Goal: Information Seeking & Learning: Learn about a topic

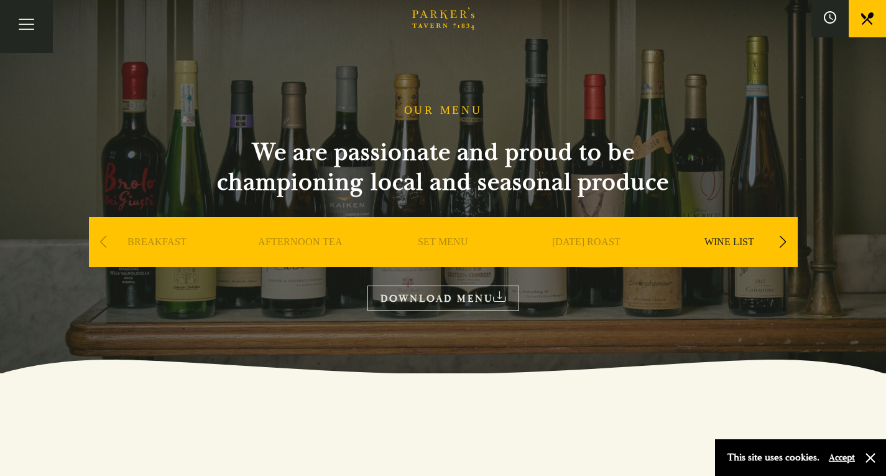
scroll to position [34, 0]
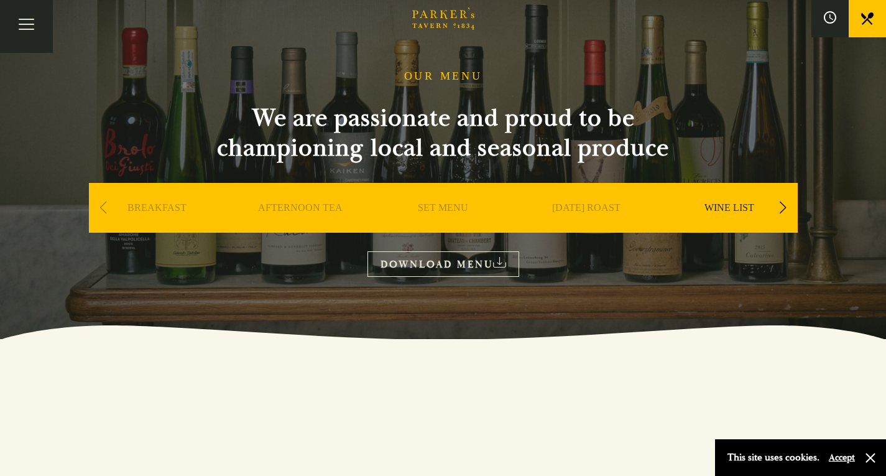
click at [457, 266] on link "DOWNLOAD MENU" at bounding box center [444, 264] width 152 height 26
click at [103, 205] on div "Previous slide" at bounding box center [103, 207] width 17 height 27
click at [443, 210] on link "SET MENU" at bounding box center [443, 227] width 50 height 50
click at [782, 210] on div "Next slide" at bounding box center [783, 207] width 17 height 27
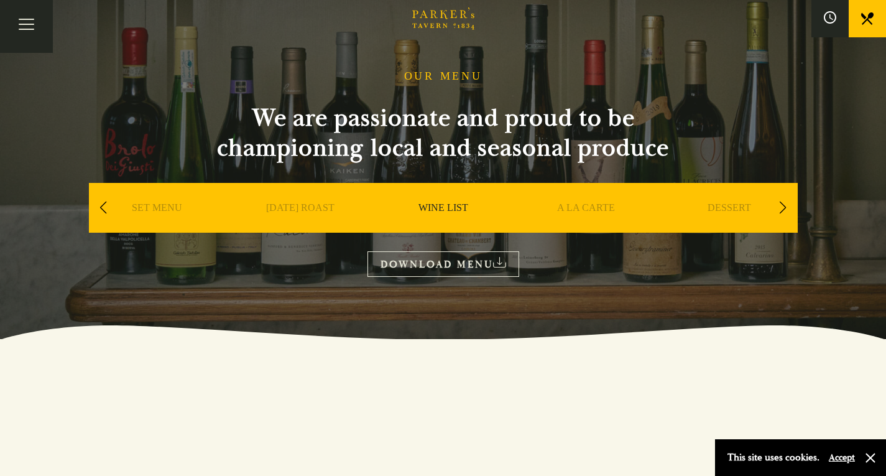
click at [600, 208] on link "A LA CARTE" at bounding box center [586, 227] width 58 height 50
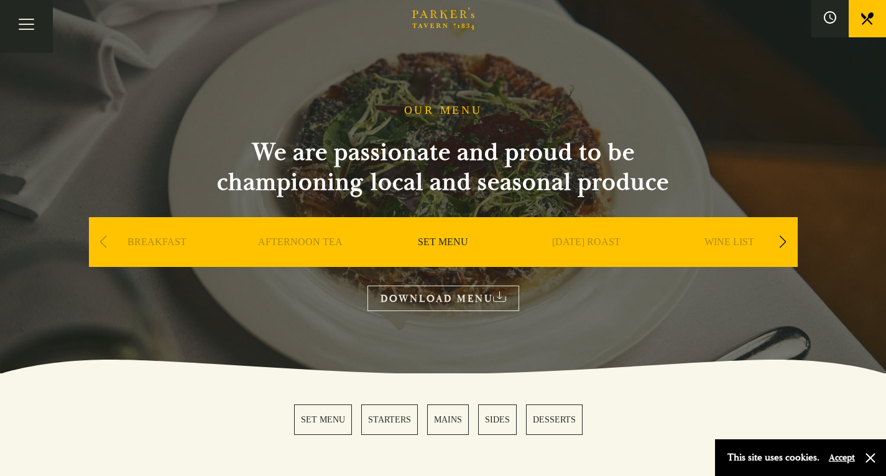
click at [401, 420] on link "STARTERS" at bounding box center [389, 419] width 57 height 30
